Goal: Transaction & Acquisition: Purchase product/service

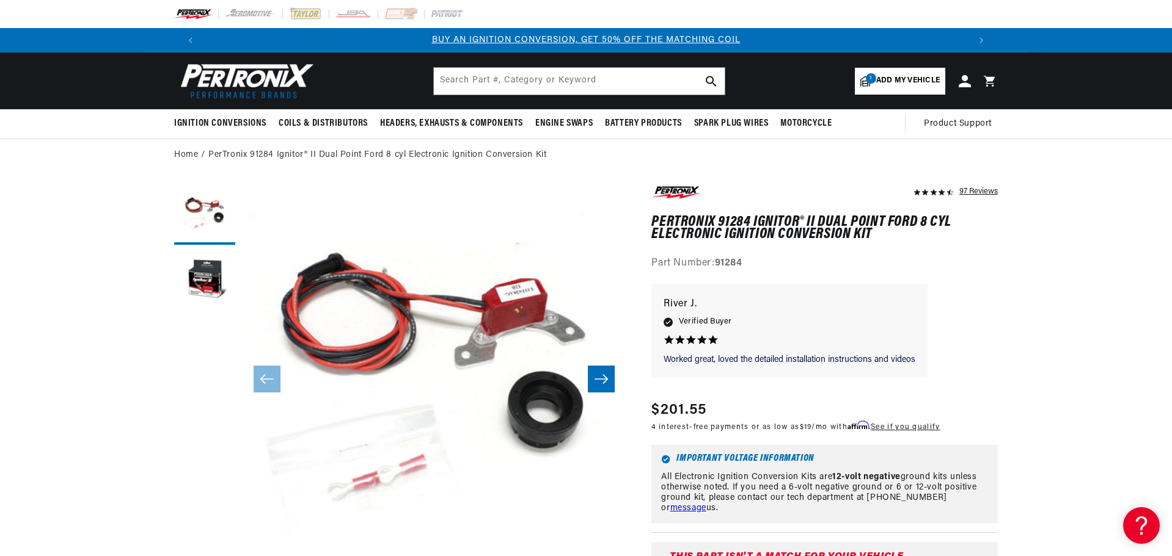
click at [902, 76] on span "Add my vehicle" at bounding box center [908, 81] width 64 height 12
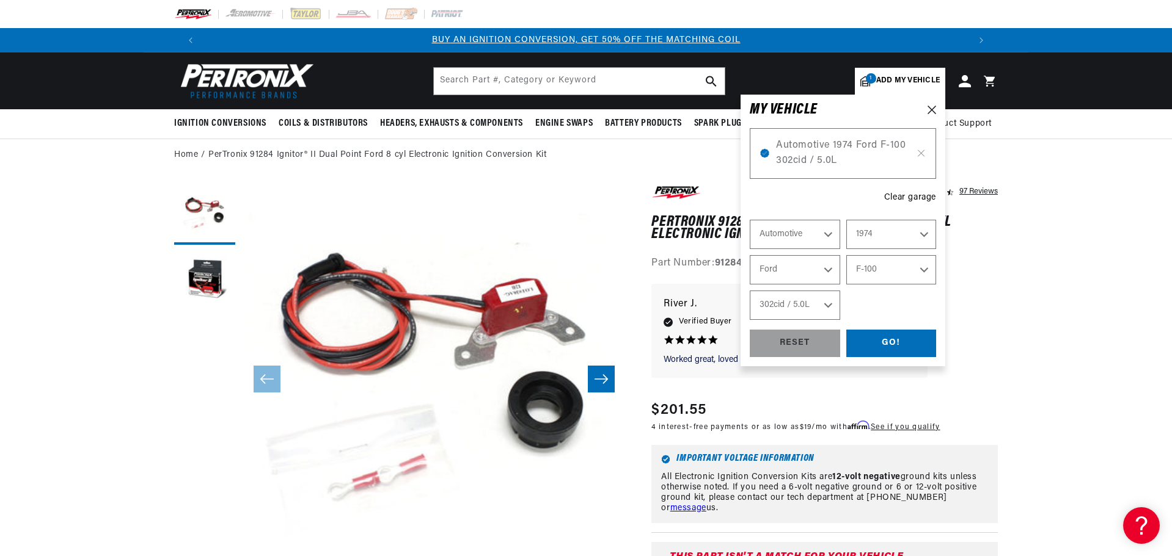
select select "Year"
select select "Make"
select select "Model"
select select "Engine"
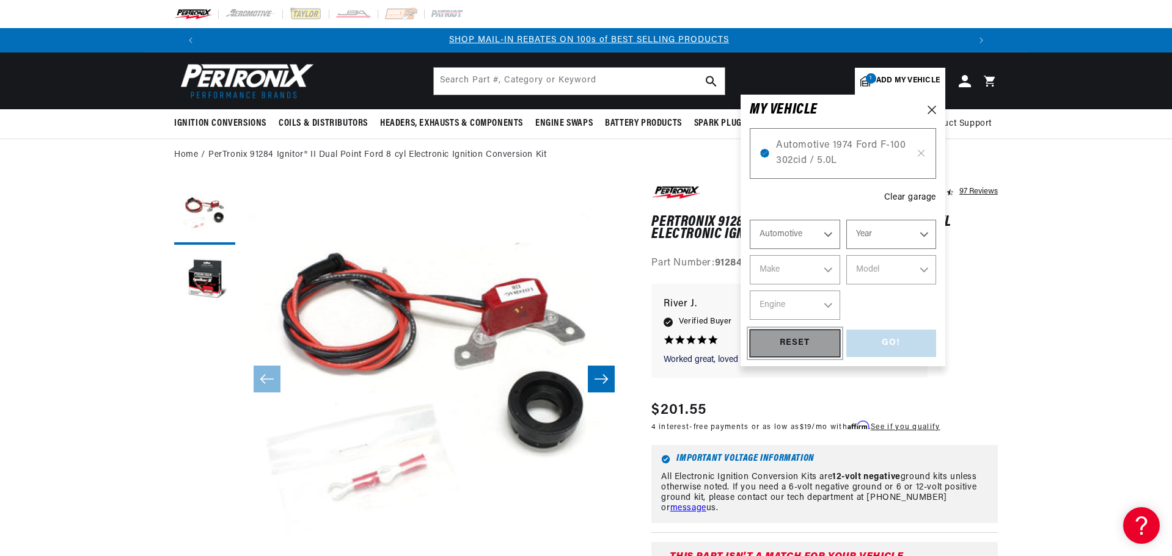
click at [795, 346] on div "RESET" at bounding box center [794, 343] width 90 height 27
click at [924, 235] on select "Year 2022 2021 2020 2019 2018 2017 2016 2015 2014 2013 2012 2011 2010 2009 2008…" at bounding box center [891, 234] width 90 height 29
select select "1973"
click at [846, 220] on select "Year 2022 2021 2020 2019 2018 2017 2016 2015 2014 2013 2012 2011 2010 2009 2008…" at bounding box center [891, 234] width 90 height 29
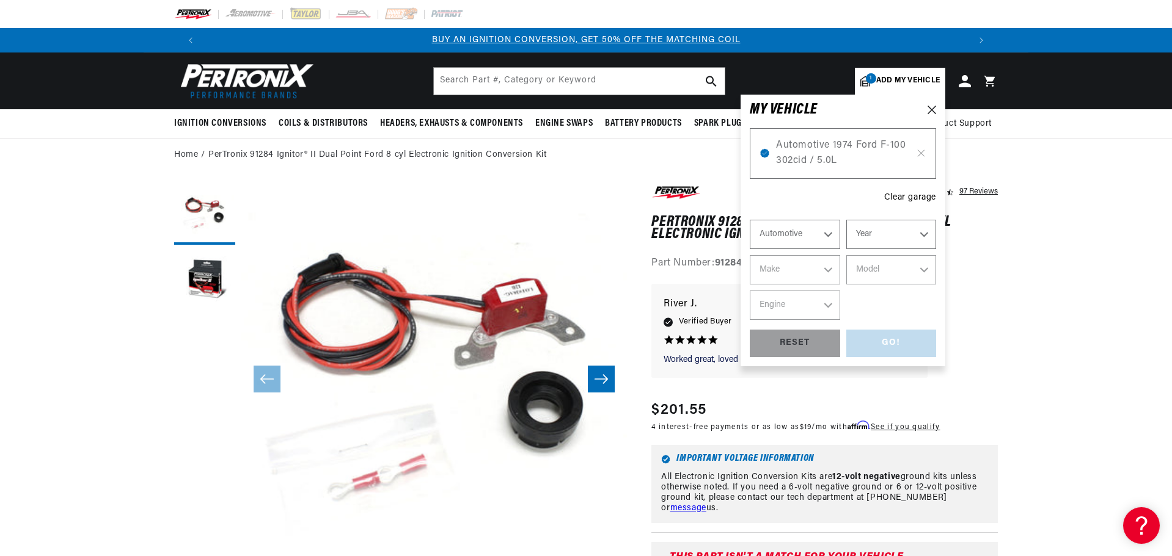
select select "1973"
click at [828, 268] on select "Make Alfa Romeo American Motors Aston Martin Audi Austin Avanti Bentley BMW Bui…" at bounding box center [794, 269] width 90 height 29
select select "Ford"
click at [749, 255] on select "Make Alfa Romeo American Motors Aston Martin Audi Austin Avanti Bentley BMW Bui…" at bounding box center [794, 269] width 90 height 29
select select "Ford"
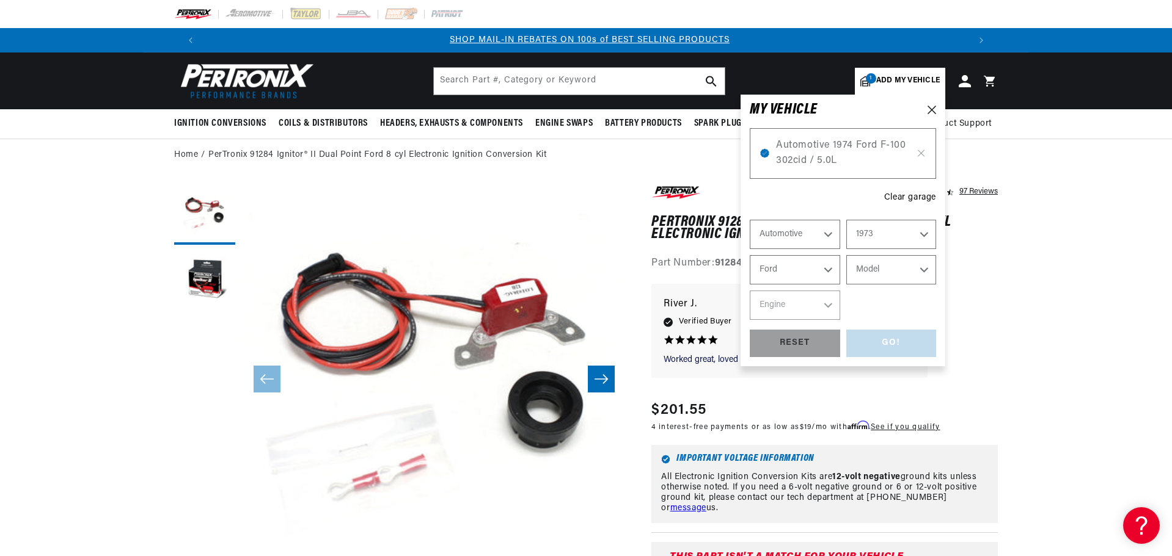
scroll to position [0, 763]
click at [923, 269] on select "Model Bronco Country Sedan Country Squire Courier Custom 500 E-100 Econoline E-…" at bounding box center [891, 269] width 90 height 29
select select "Bronco"
click at [846, 255] on select "Model Bronco Country Sedan Country Squire Courier Custom 500 E-100 Econoline E-…" at bounding box center [891, 269] width 90 height 29
select select "Bronco"
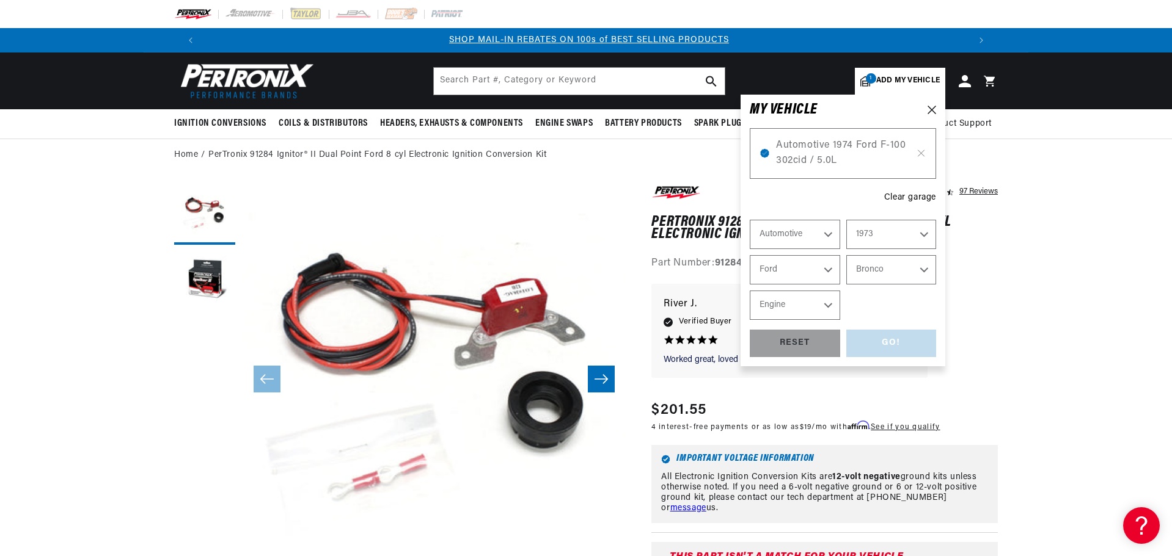
click at [823, 303] on select "Engine 2.8L 200cid / 3.3L 289cid / 4.7L 302cid / 5.0L" at bounding box center [794, 305] width 90 height 29
select select "289cid-4.7L"
click at [749, 291] on select "Engine 2.8L 200cid / 3.3L 289cid / 4.7L 302cid / 5.0L" at bounding box center [794, 305] width 90 height 29
select select "289cid-4.7L"
click at [887, 339] on div "GO!" at bounding box center [891, 343] width 90 height 27
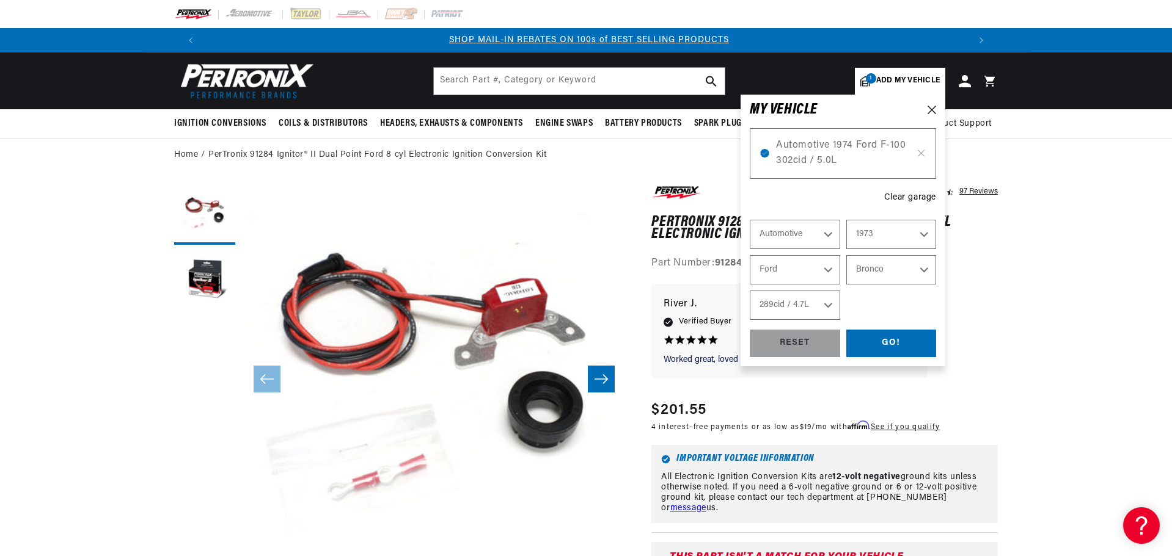
select select "1974"
select select "Ford"
select select "F-100"
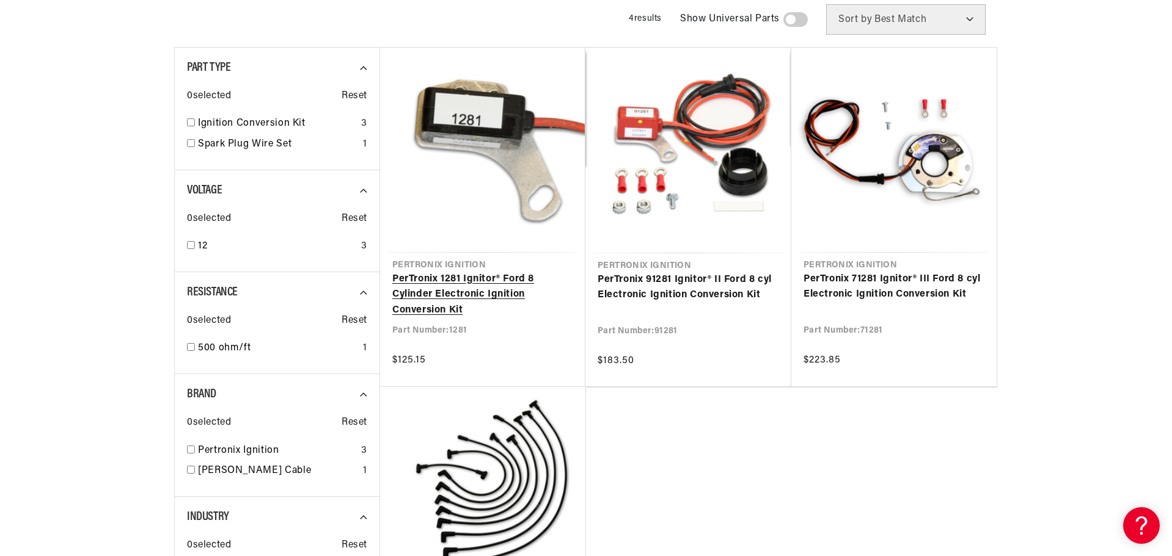
scroll to position [0, 763]
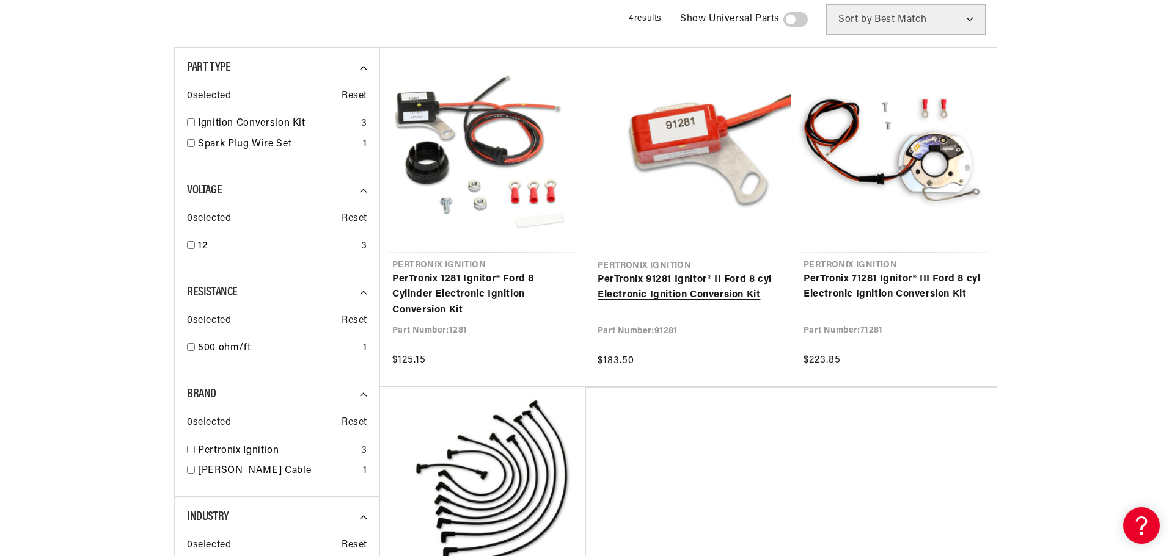
click at [650, 278] on link "PerTronix 91281 Ignitor® II Ford 8 cyl Electronic Ignition Conversion Kit" at bounding box center [687, 287] width 181 height 31
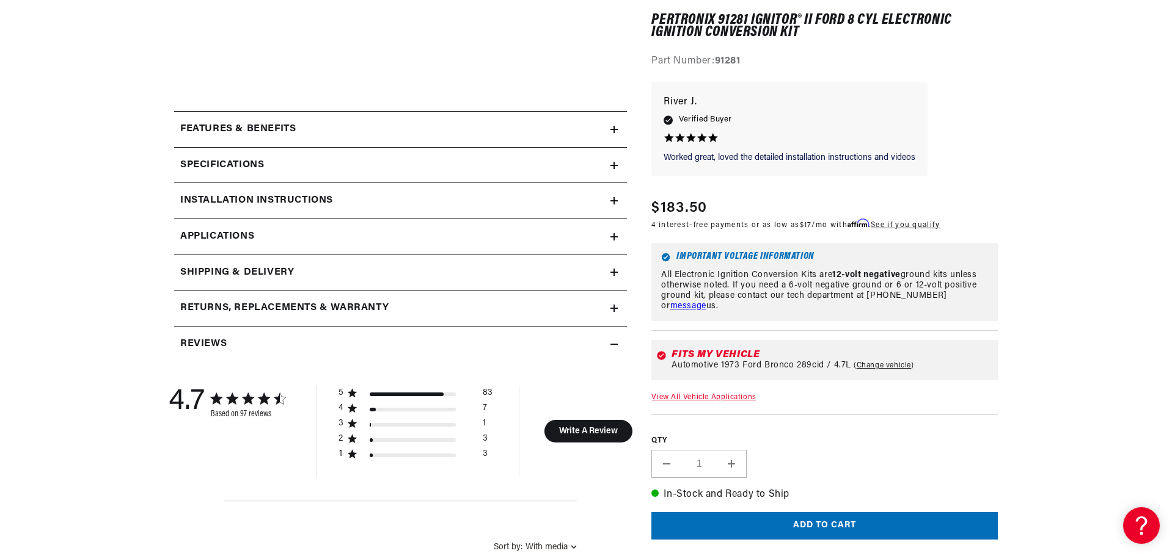
scroll to position [0, 763]
click at [616, 200] on icon at bounding box center [613, 200] width 7 height 7
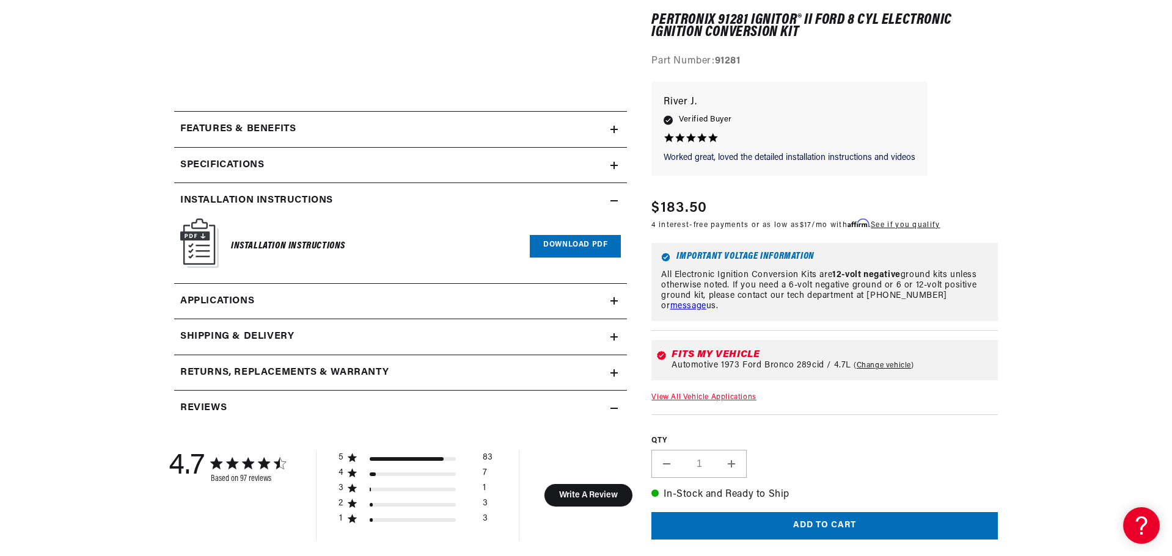
scroll to position [0, 1526]
click at [202, 249] on img at bounding box center [199, 243] width 38 height 49
click at [250, 247] on h6 "Installation Instructions" at bounding box center [288, 246] width 114 height 16
click at [576, 242] on link "Download PDF" at bounding box center [575, 246] width 91 height 23
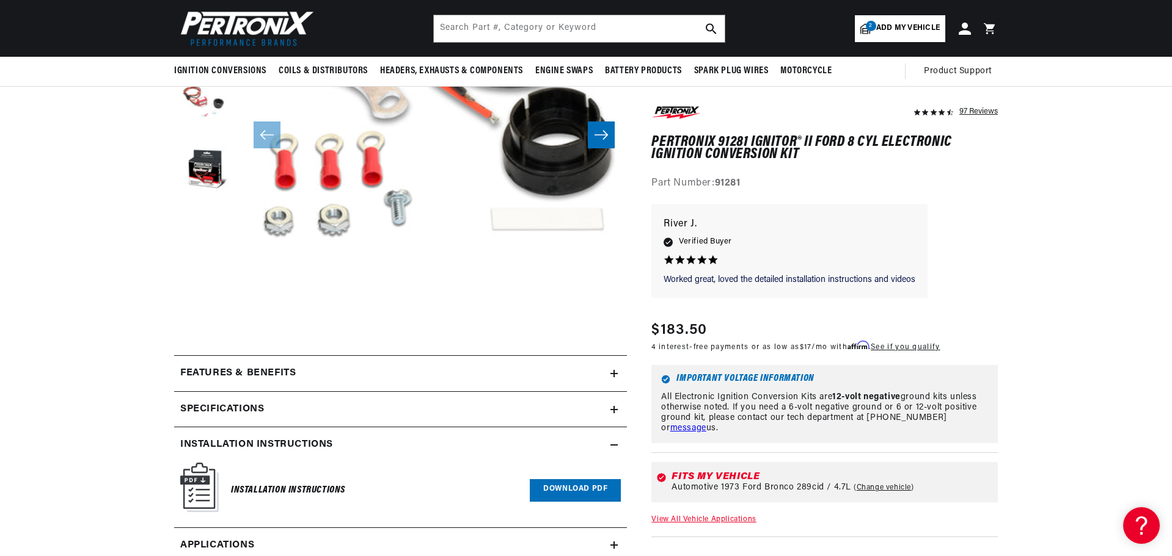
scroll to position [0, 763]
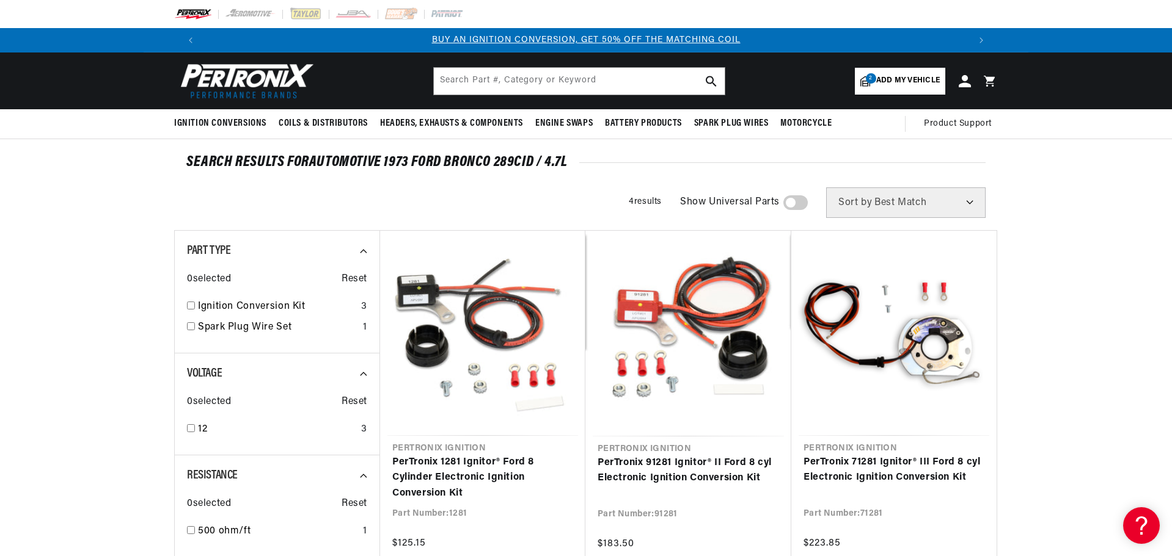
click at [911, 82] on span "Add my vehicle" at bounding box center [908, 81] width 64 height 12
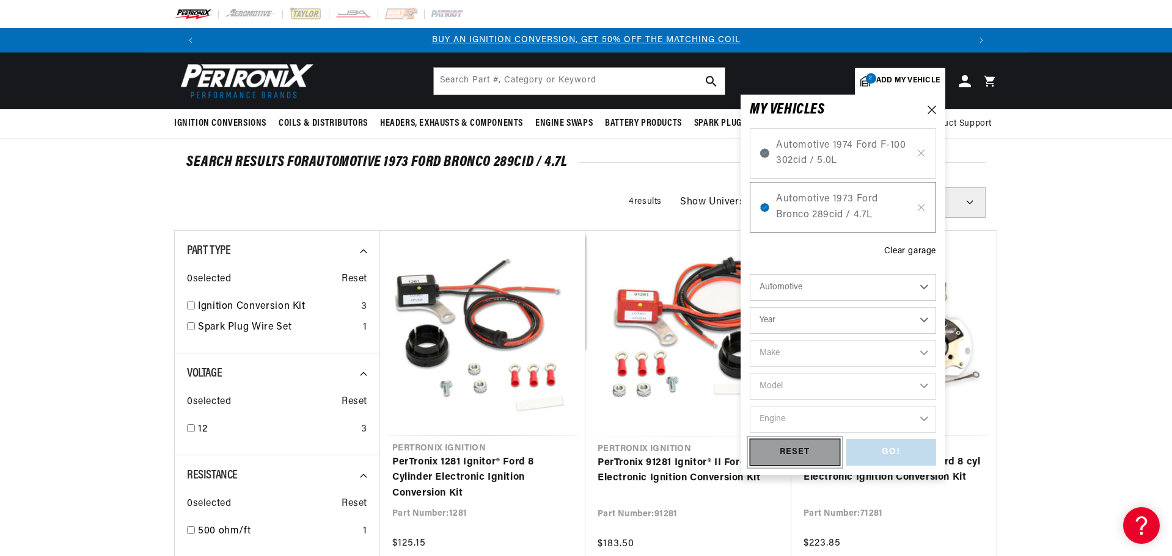
click at [793, 453] on div "RESET" at bounding box center [794, 452] width 90 height 27
click at [913, 253] on div "Clear garage" at bounding box center [910, 251] width 52 height 13
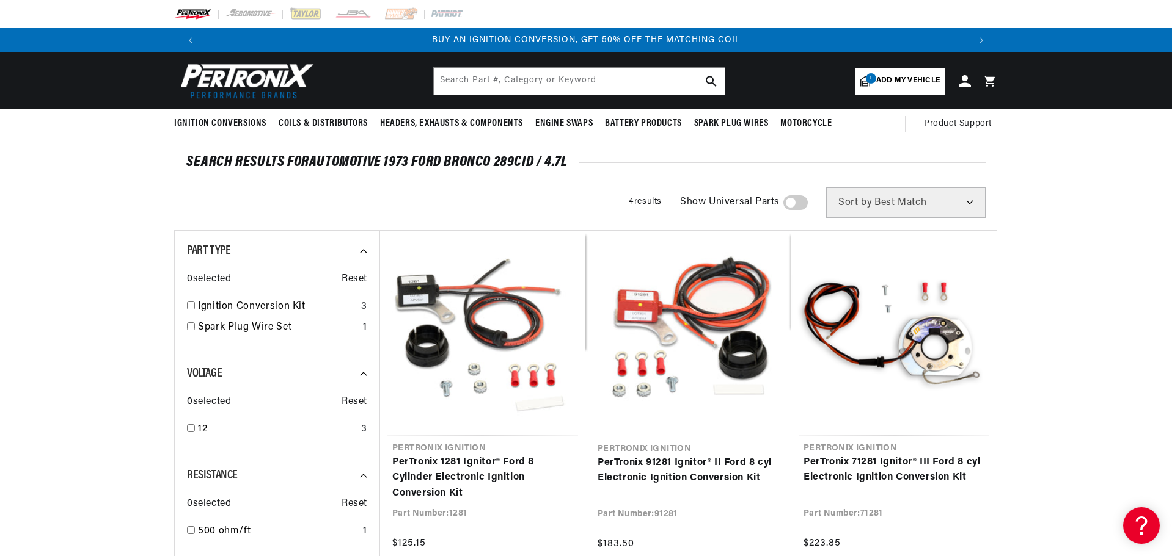
click at [900, 78] on span "Add my vehicle" at bounding box center [908, 81] width 64 height 12
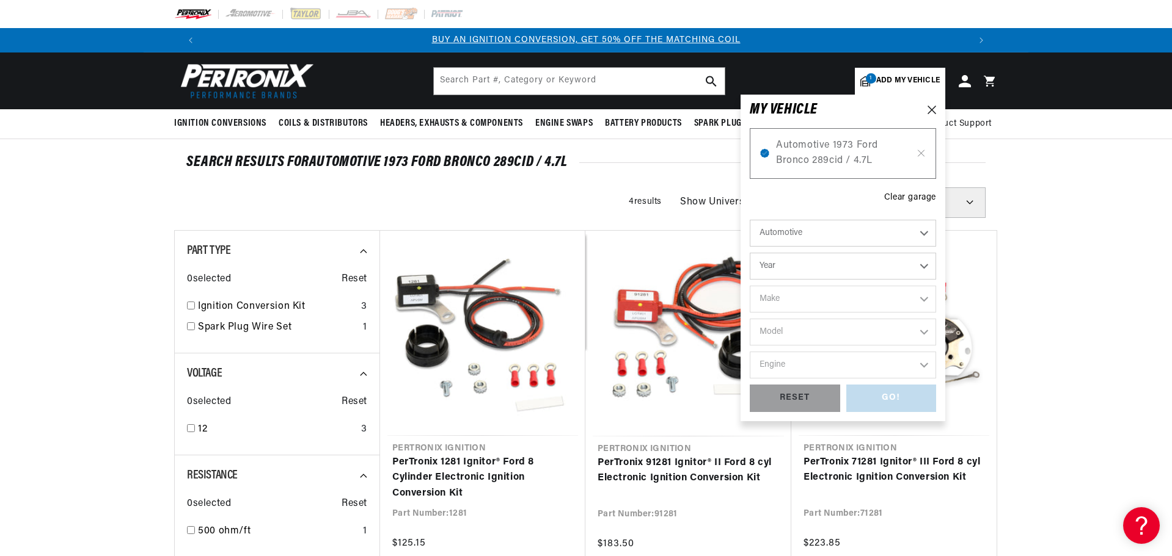
click at [917, 194] on div "Clear garage" at bounding box center [910, 197] width 52 height 13
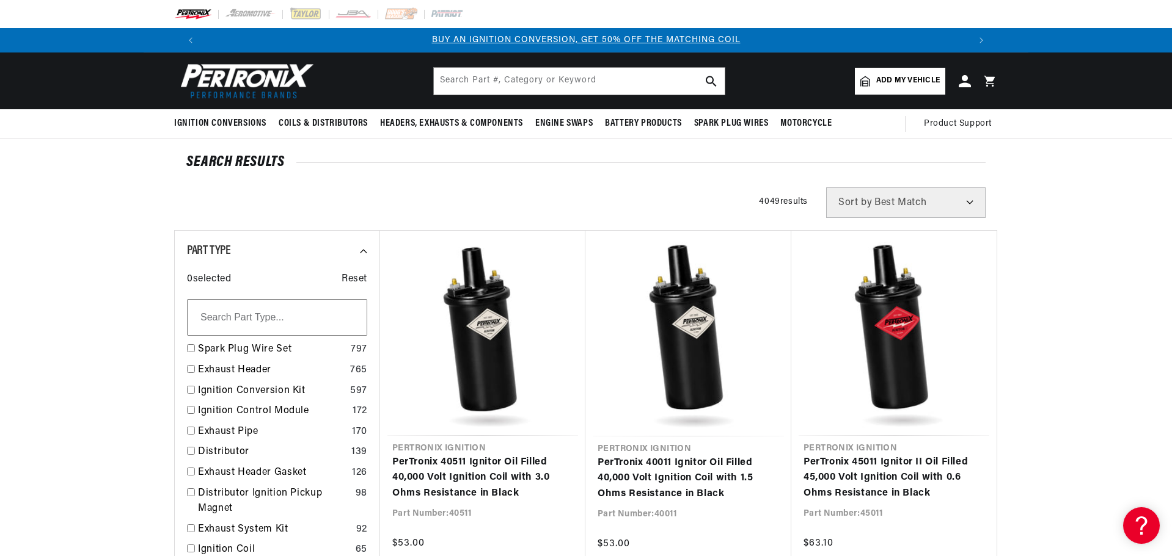
click at [905, 76] on span "Add my vehicle" at bounding box center [908, 81] width 64 height 12
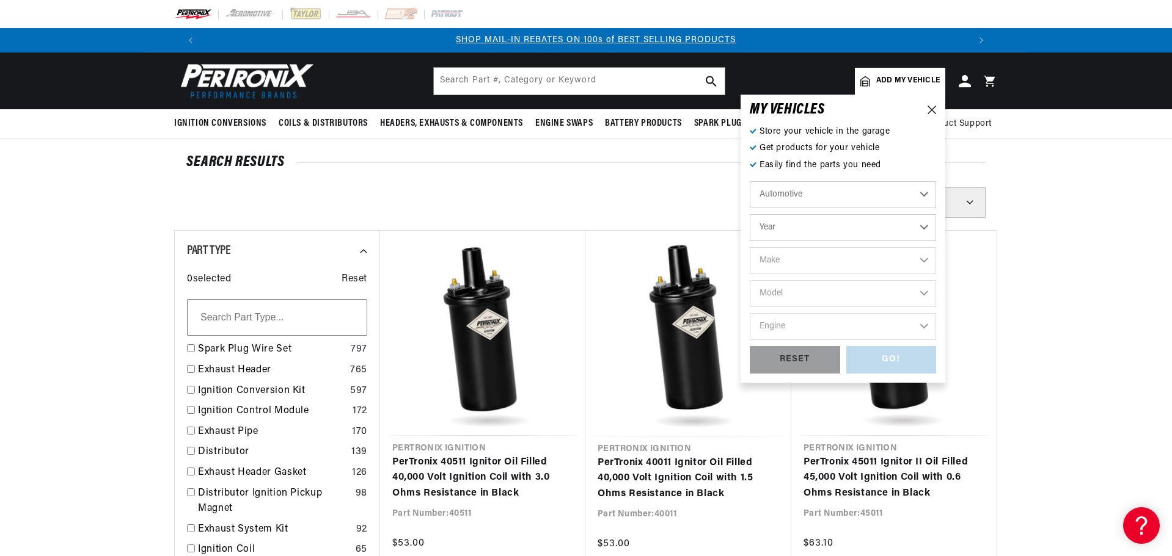
scroll to position [0, 763]
click at [929, 194] on select "Automotive Agricultural Industrial Marine Motorcycle" at bounding box center [842, 194] width 186 height 27
click at [749, 181] on select "Automotive Agricultural Industrial Marine Motorcycle" at bounding box center [842, 194] width 186 height 27
click at [926, 224] on select "Year 2022 2021 2020 2019 2018 2017 2016 2015 2014 2013 2012 2011 2010 2009 2008…" at bounding box center [842, 227] width 186 height 27
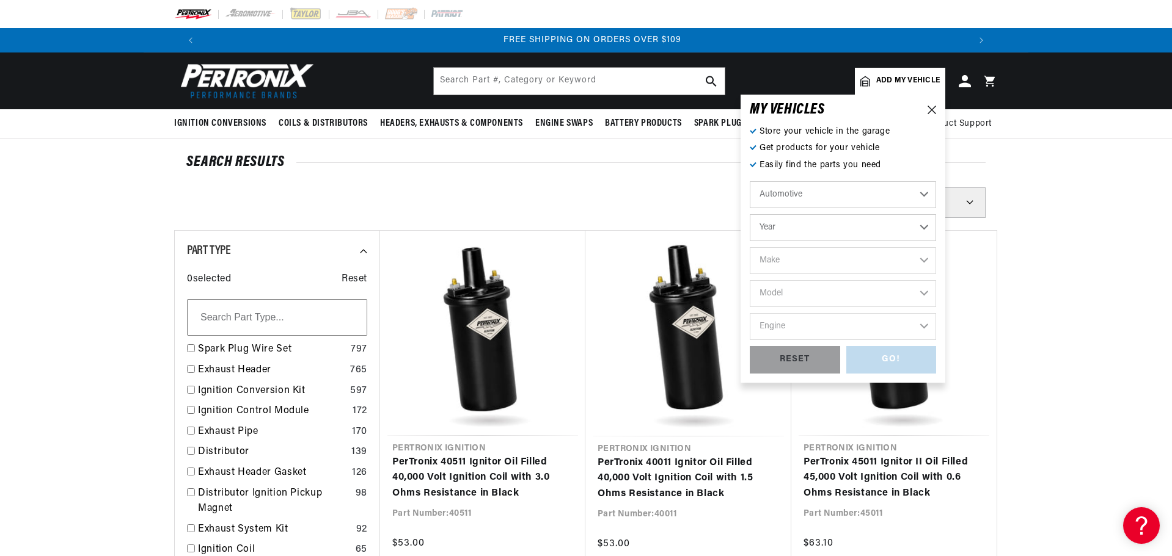
select select "1974"
click at [749, 214] on select "Year 2022 2021 2020 2019 2018 2017 2016 2015 2014 2013 2012 2011 2010 2009 2008…" at bounding box center [842, 227] width 186 height 27
select select "1974"
click at [921, 257] on select "Make Alfa Romeo American Motors Aston Martin Audi Austin Avanti BMW Buick Cadil…" at bounding box center [842, 260] width 186 height 27
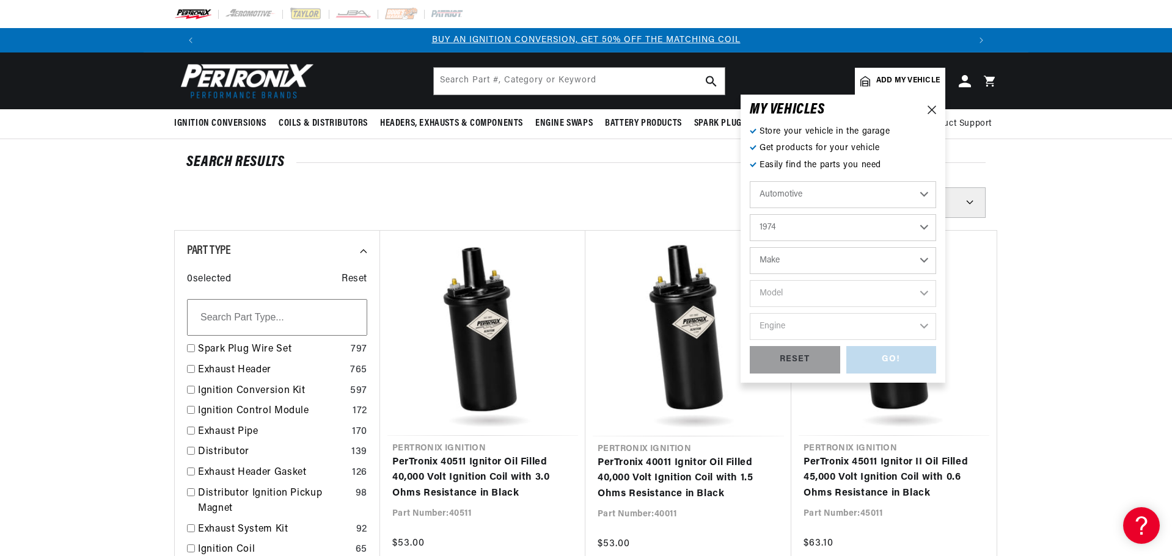
select select "Ford"
click at [749, 247] on select "Make Alfa Romeo American Motors Aston Martin Audi Austin Avanti BMW Buick Cadil…" at bounding box center [842, 260] width 186 height 27
select select "Ford"
click at [925, 290] on select "Model Bronco Country Sedan Country Squire Custom 500 E-100 Econoline E-200 Econ…" at bounding box center [842, 293] width 186 height 27
select select "Bronco"
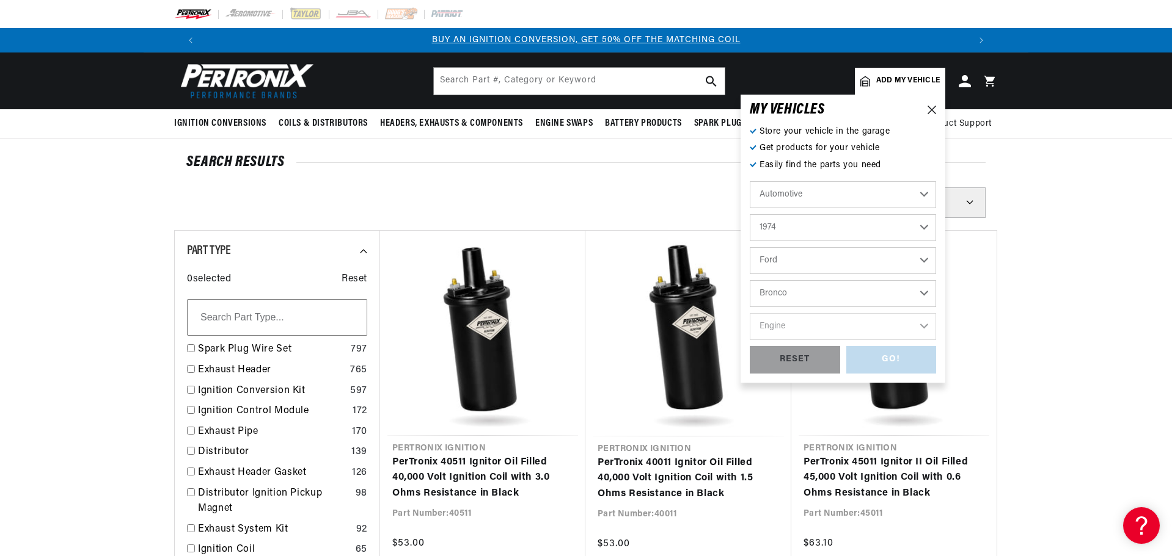
click at [749, 280] on select "Model Bronco Country Sedan Country Squire Custom 500 E-100 Econoline E-200 Econ…" at bounding box center [842, 293] width 186 height 27
select select "Bronco"
click at [917, 327] on select "Engine 171cid / 2.8L 200cid / 3.3L 289cid / 4.7L 302cid / 5.0L" at bounding box center [842, 326] width 186 height 27
select select "302cid-5.0L"
click at [749, 313] on select "Engine 171cid / 2.8L 200cid / 3.3L 289cid / 4.7L 302cid / 5.0L" at bounding box center [842, 326] width 186 height 27
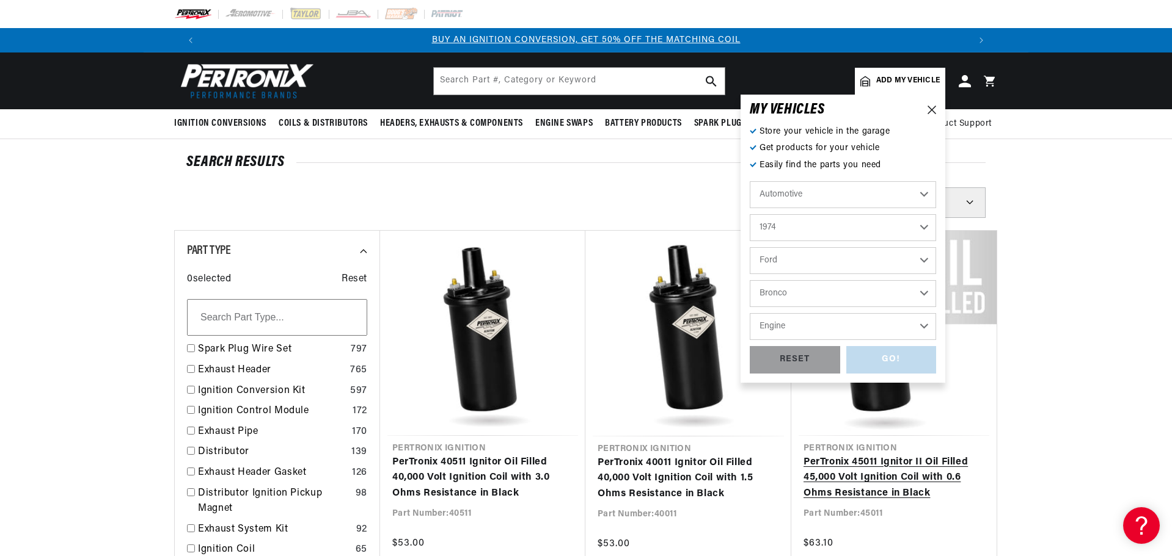
select select "302cid-5.0L"
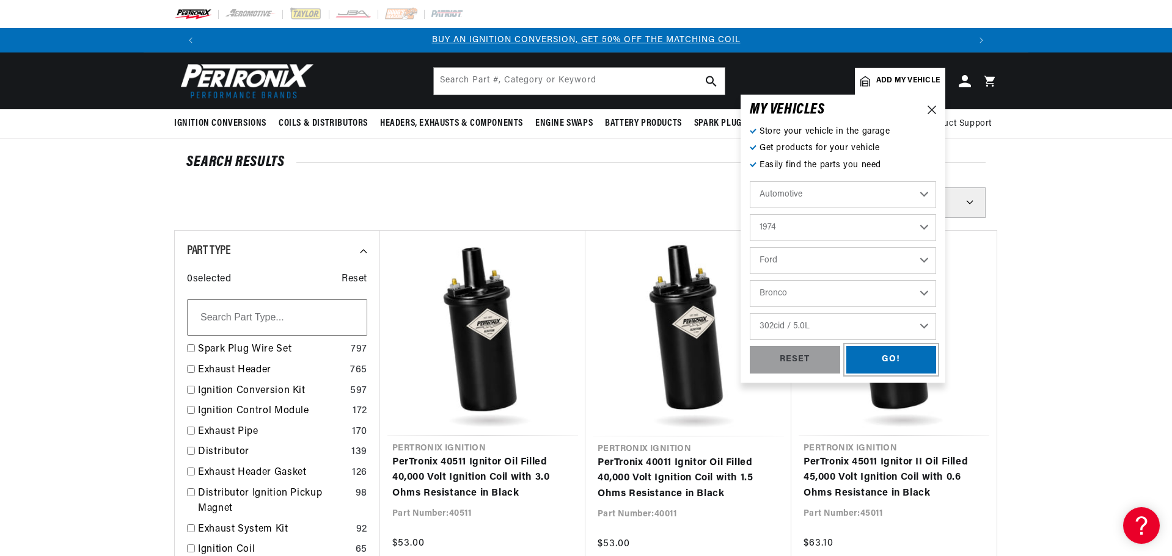
click at [900, 357] on div "GO!" at bounding box center [891, 359] width 90 height 27
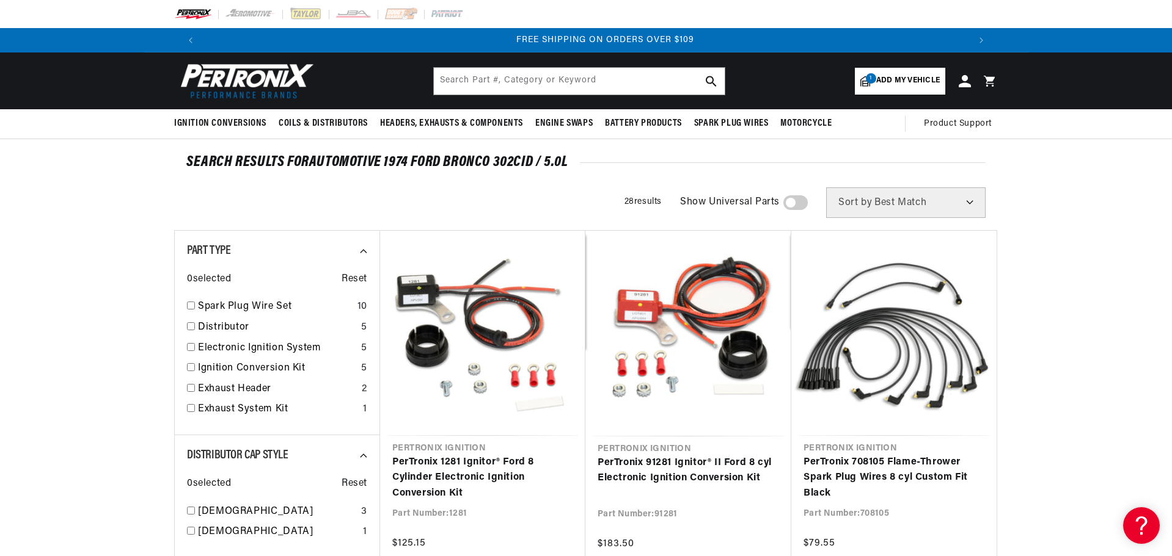
scroll to position [0, 1526]
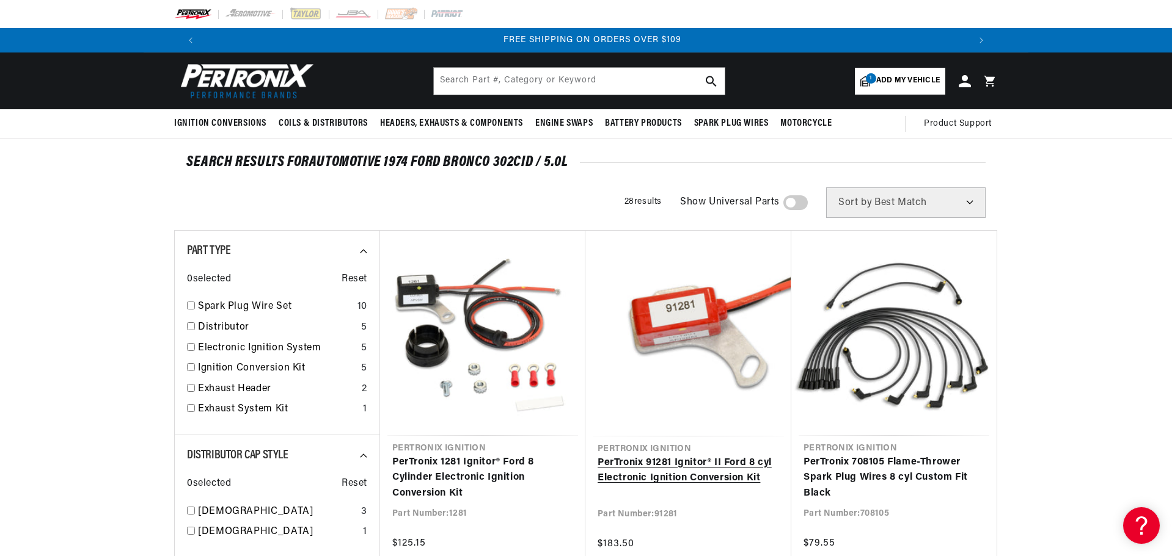
click at [745, 461] on link "PerTronix 91281 Ignitor® II Ford 8 cyl Electronic Ignition Conversion Kit" at bounding box center [687, 471] width 181 height 31
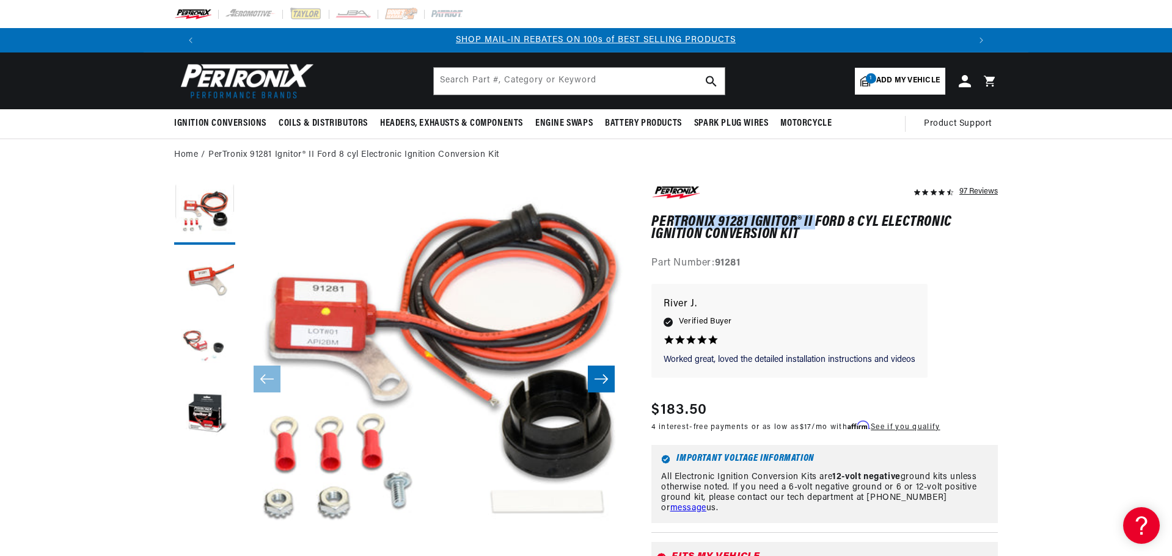
scroll to position [0, 763]
drag, startPoint x: 815, startPoint y: 217, endPoint x: 652, endPoint y: 219, distance: 162.5
click at [652, 219] on h1 "PerTronix 91281 Ignitor® II Ford 8 cyl Electronic Ignition Conversion Kit" at bounding box center [824, 228] width 346 height 25
